Goal: Task Accomplishment & Management: Use online tool/utility

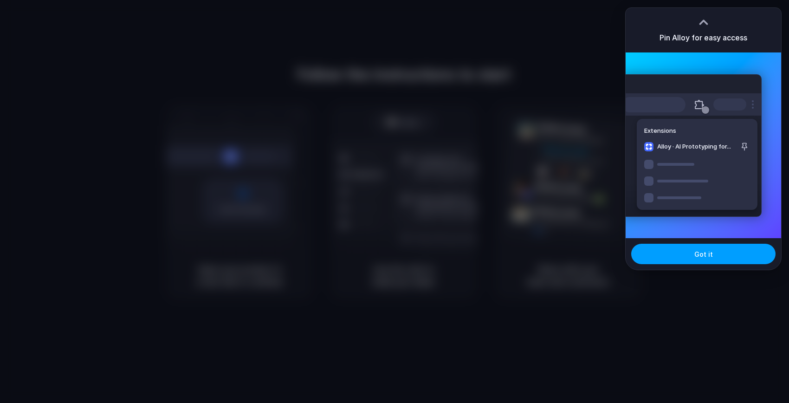
click at [692, 259] on button "Got it" at bounding box center [703, 254] width 144 height 20
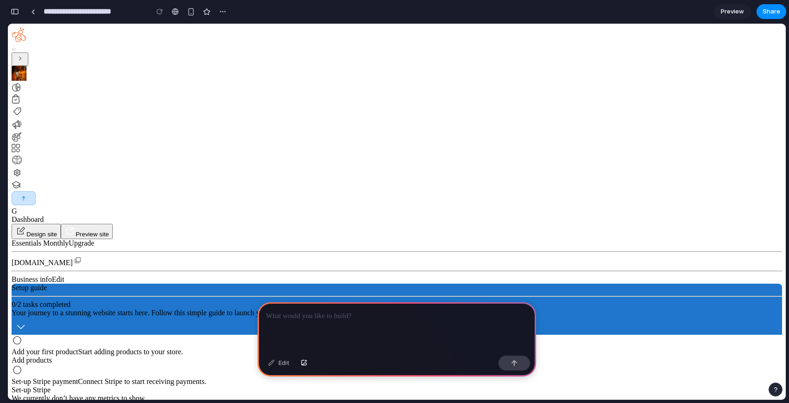
click at [14, 13] on div "button" at bounding box center [15, 11] width 8 height 6
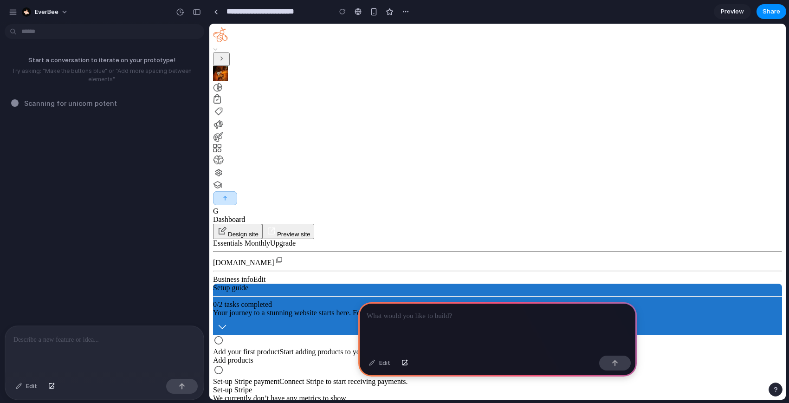
click at [280, 348] on span "Add your first product" at bounding box center [246, 352] width 67 height 8
click at [224, 130] on img at bounding box center [218, 124] width 11 height 11
click at [33, 387] on div "Edit" at bounding box center [26, 386] width 31 height 15
click at [19, 385] on div "Edit" at bounding box center [26, 386] width 31 height 15
click at [314, 239] on div "Essentials Monthly Upgrade elite-diaries.stag-myeverbee.com Business info Edit …" at bounding box center [497, 327] width 569 height 176
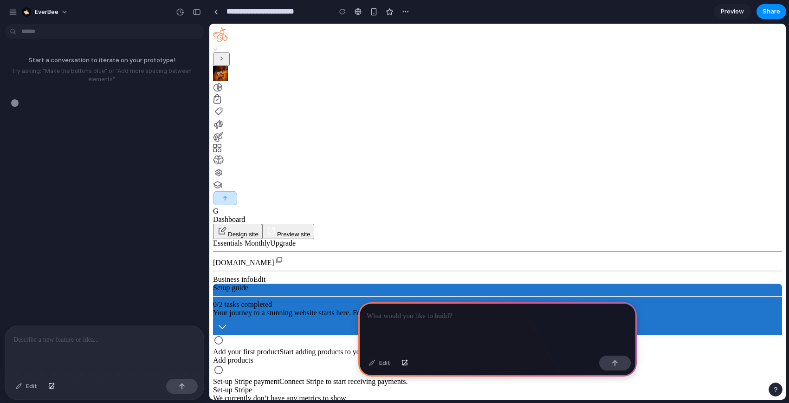
scroll to position [0, 0]
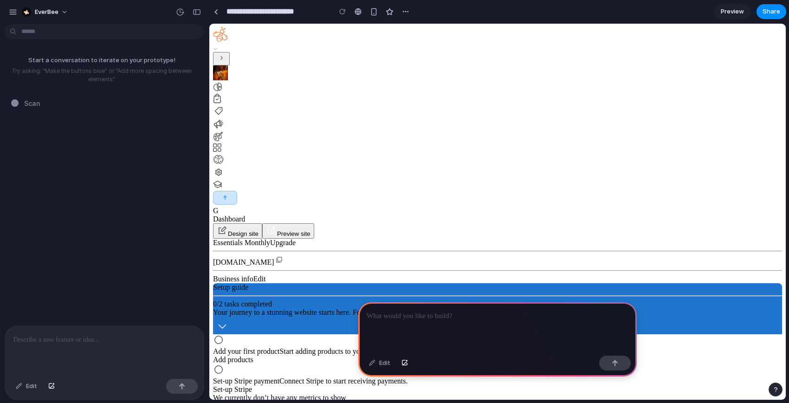
click at [253, 275] on span "Business info" at bounding box center [233, 279] width 40 height 8
click at [266, 275] on span "Edit" at bounding box center [259, 279] width 13 height 8
click at [465, 316] on p at bounding box center [498, 315] width 262 height 11
click at [194, 13] on div "button" at bounding box center [197, 12] width 8 height 6
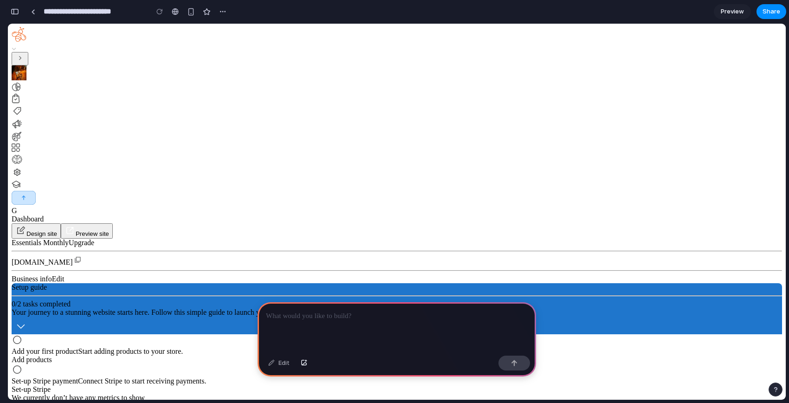
click at [377, 324] on div at bounding box center [397, 327] width 278 height 50
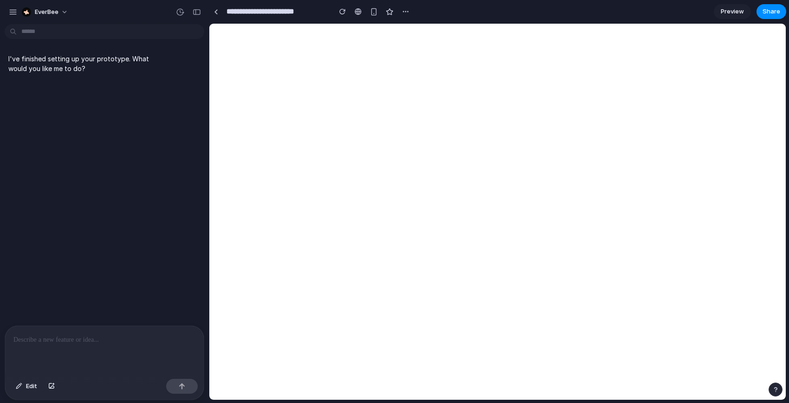
click at [123, 357] on div at bounding box center [104, 350] width 199 height 49
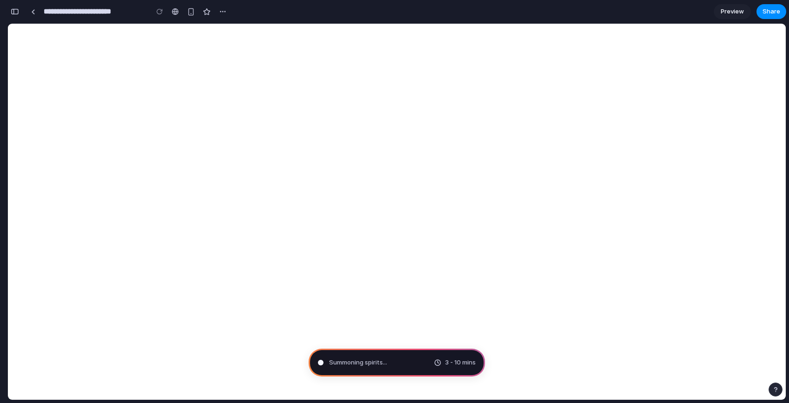
type input "**********"
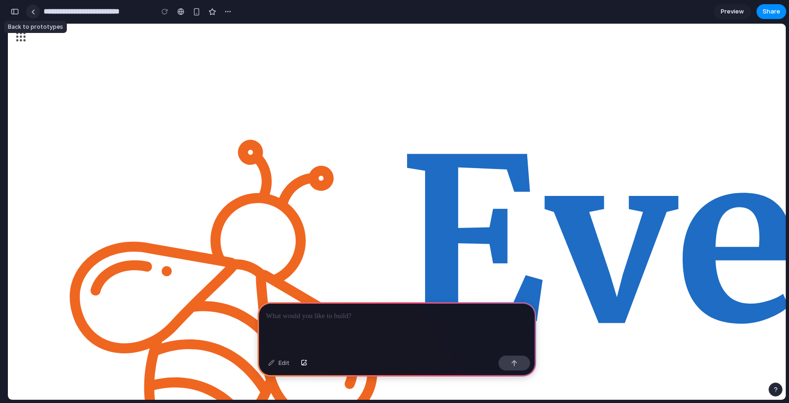
click at [32, 15] on link at bounding box center [33, 12] width 14 height 14
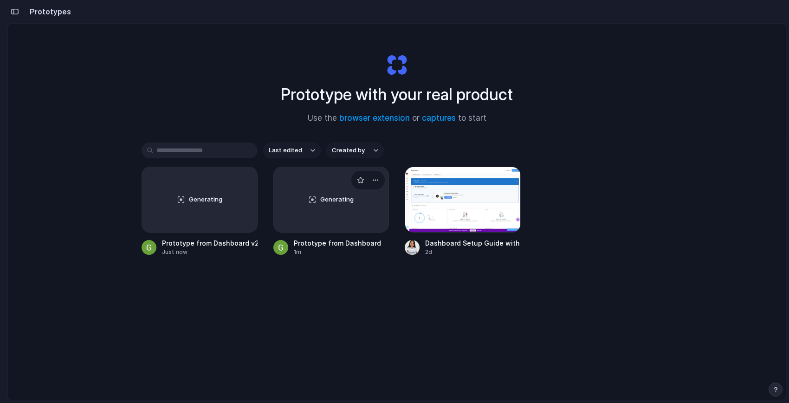
click at [343, 211] on div "Generating" at bounding box center [331, 199] width 115 height 65
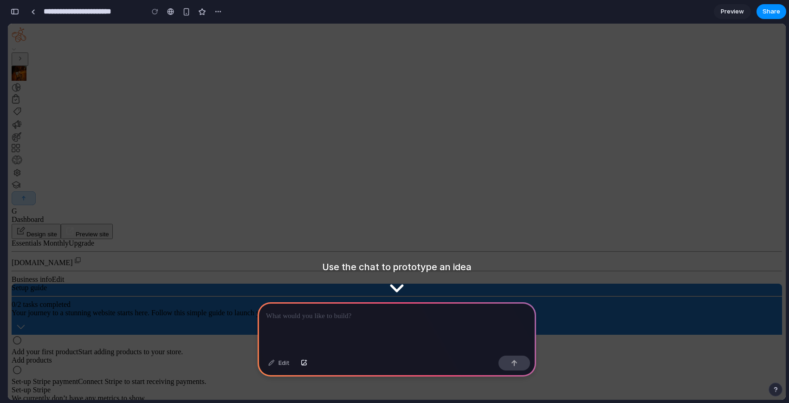
click at [387, 364] on div "Set-up Stripe payment Connect Stripe to start receiving payments. Set-up Stripe" at bounding box center [397, 379] width 770 height 30
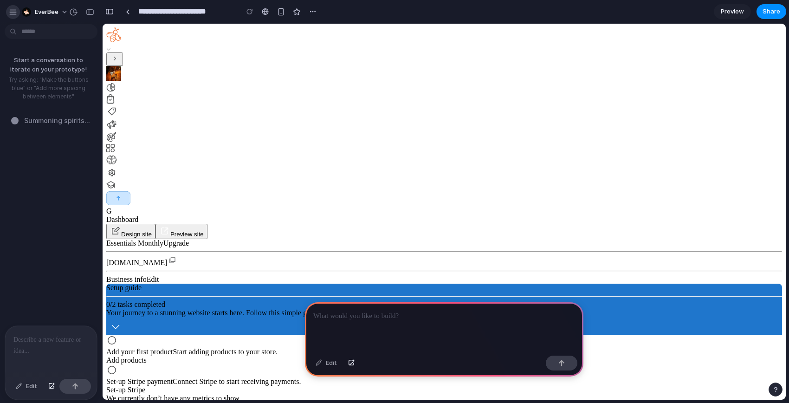
click at [9, 6] on button "button" at bounding box center [13, 12] width 14 height 14
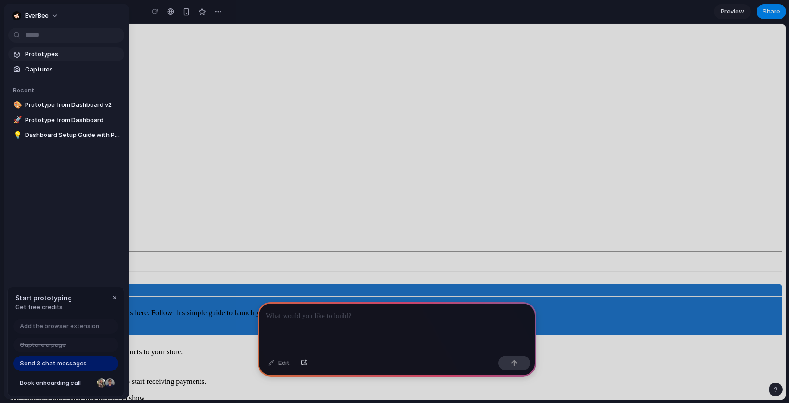
click at [35, 52] on span "Prototypes" at bounding box center [73, 54] width 96 height 9
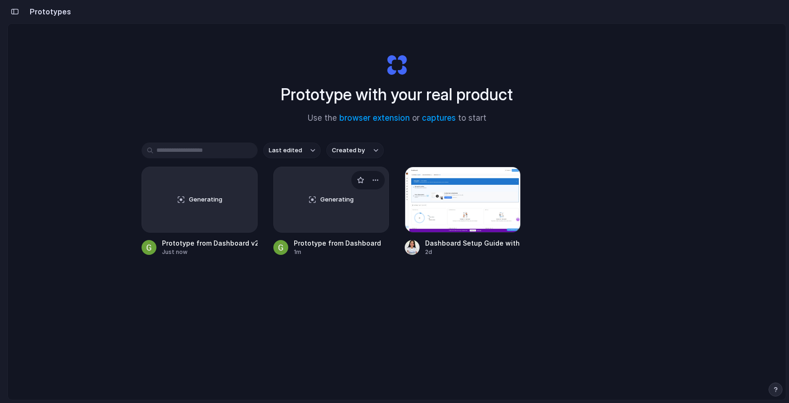
click at [311, 217] on div "Generating" at bounding box center [331, 199] width 115 height 65
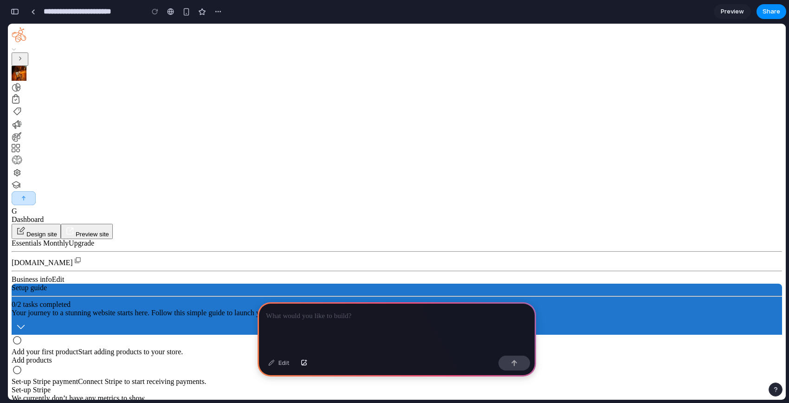
click at [21, 13] on button "button" at bounding box center [14, 11] width 15 height 15
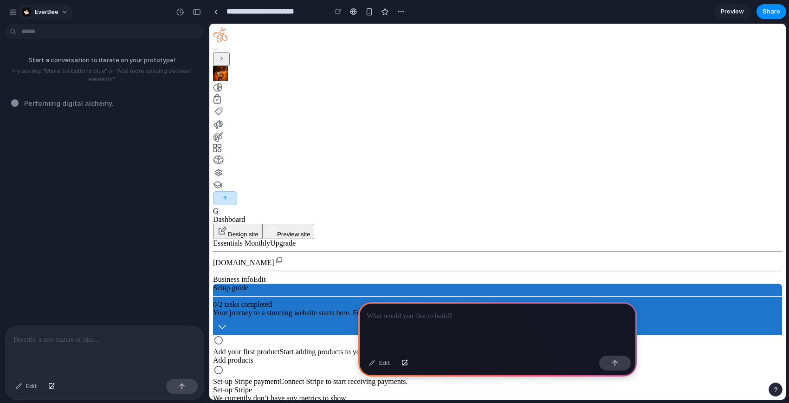
click at [20, 15] on button "EverBee" at bounding box center [45, 12] width 55 height 15
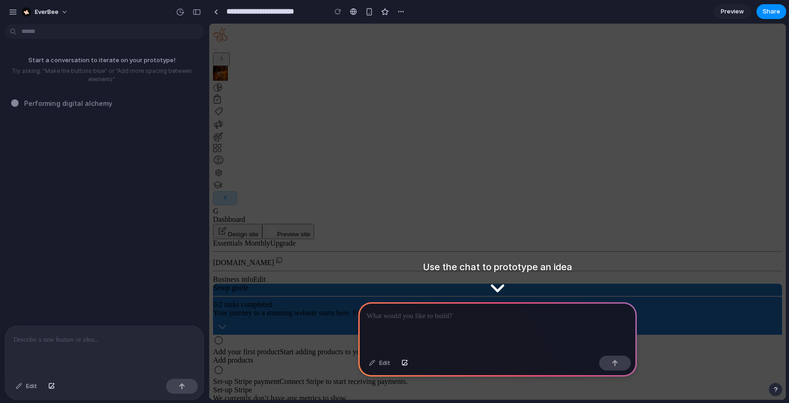
click at [14, 15] on div "Settings Invite members Change theme Sign out" at bounding box center [394, 201] width 789 height 403
click at [13, 15] on div "button" at bounding box center [13, 12] width 8 height 8
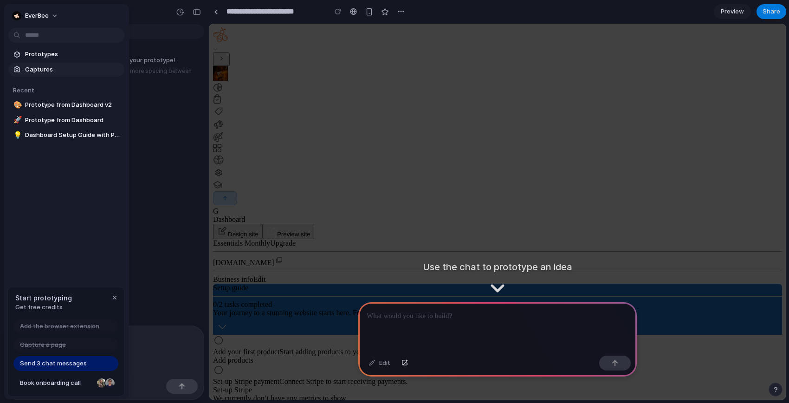
click at [53, 68] on span "Captures" at bounding box center [73, 69] width 96 height 9
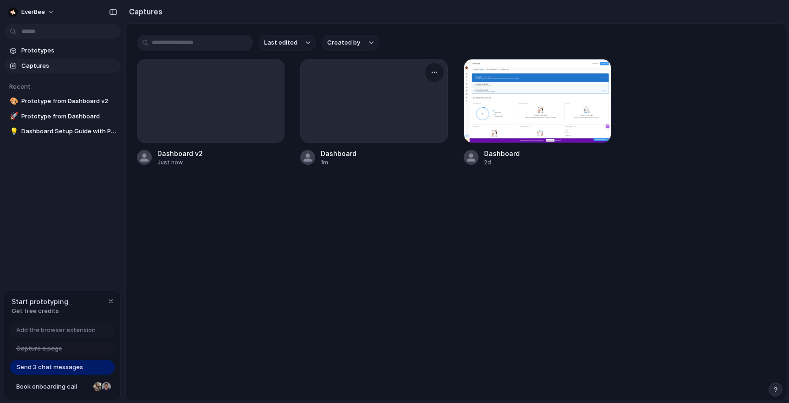
click at [338, 115] on div at bounding box center [374, 100] width 147 height 83
click at [223, 109] on div at bounding box center [210, 100] width 147 height 83
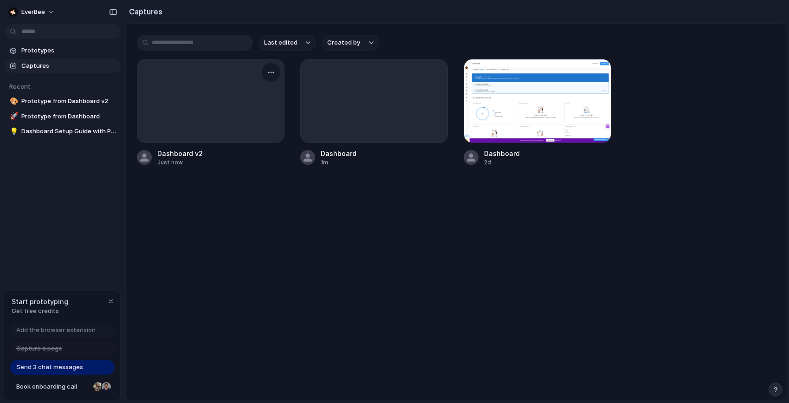
click at [223, 109] on div at bounding box center [210, 100] width 147 height 83
click at [40, 311] on span "Get free credits" at bounding box center [40, 310] width 57 height 9
click at [303, 76] on div at bounding box center [374, 100] width 147 height 83
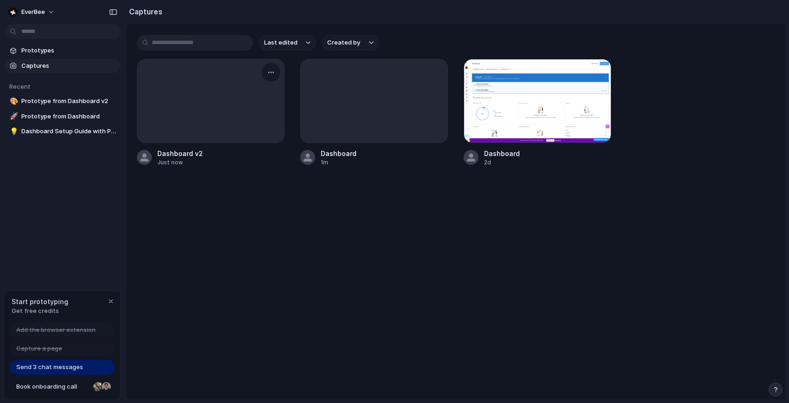
click at [259, 79] on div at bounding box center [210, 100] width 147 height 83
click at [266, 110] on div at bounding box center [210, 100] width 147 height 83
click at [384, 103] on div at bounding box center [374, 100] width 147 height 83
click at [515, 106] on div at bounding box center [538, 101] width 148 height 84
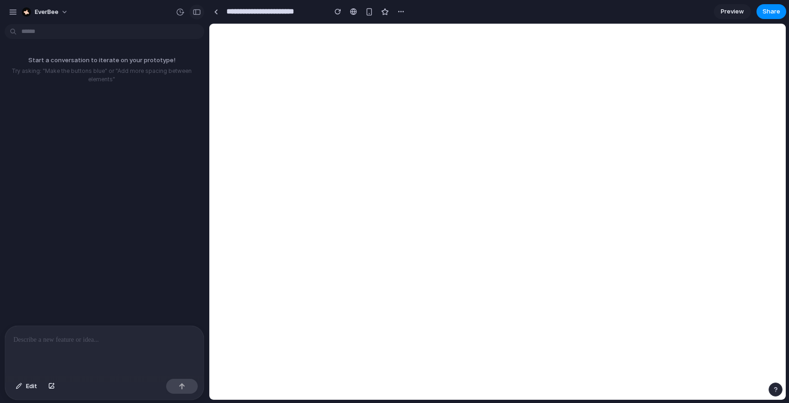
click at [199, 7] on button "button" at bounding box center [196, 12] width 15 height 15
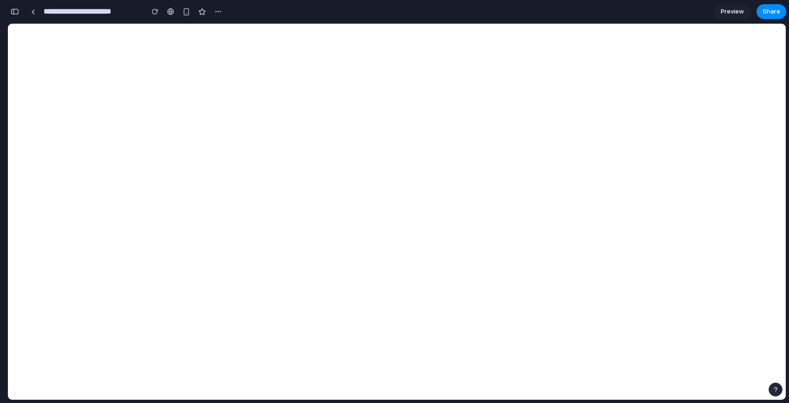
click at [9, 15] on button "button" at bounding box center [14, 11] width 15 height 15
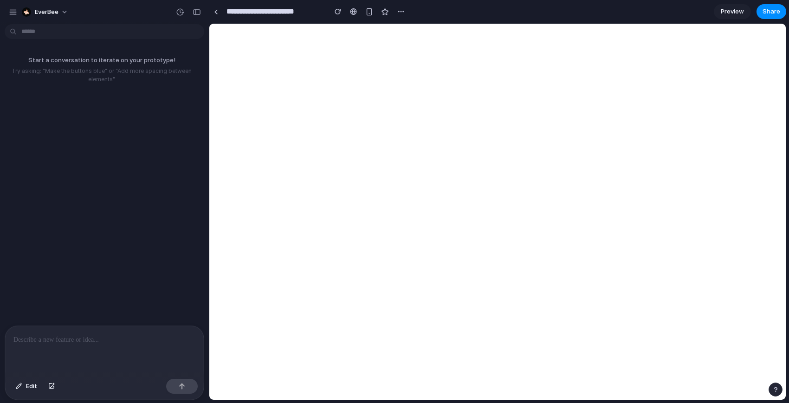
click at [79, 361] on div at bounding box center [104, 350] width 199 height 49
click at [133, 343] on p "**********" at bounding box center [104, 339] width 182 height 11
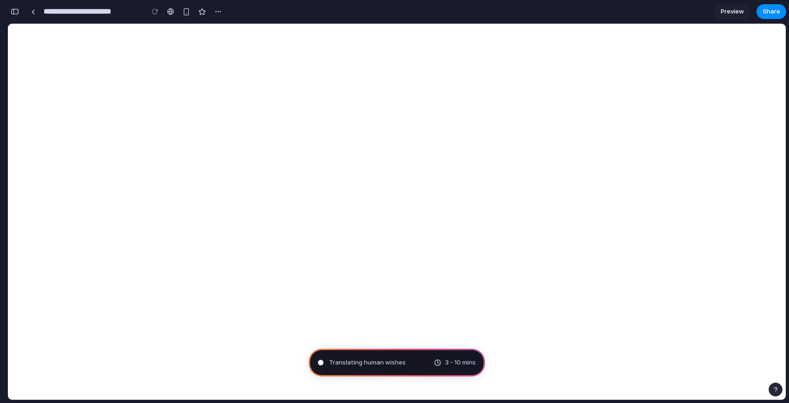
type input "**********"
